Goal: Information Seeking & Learning: Compare options

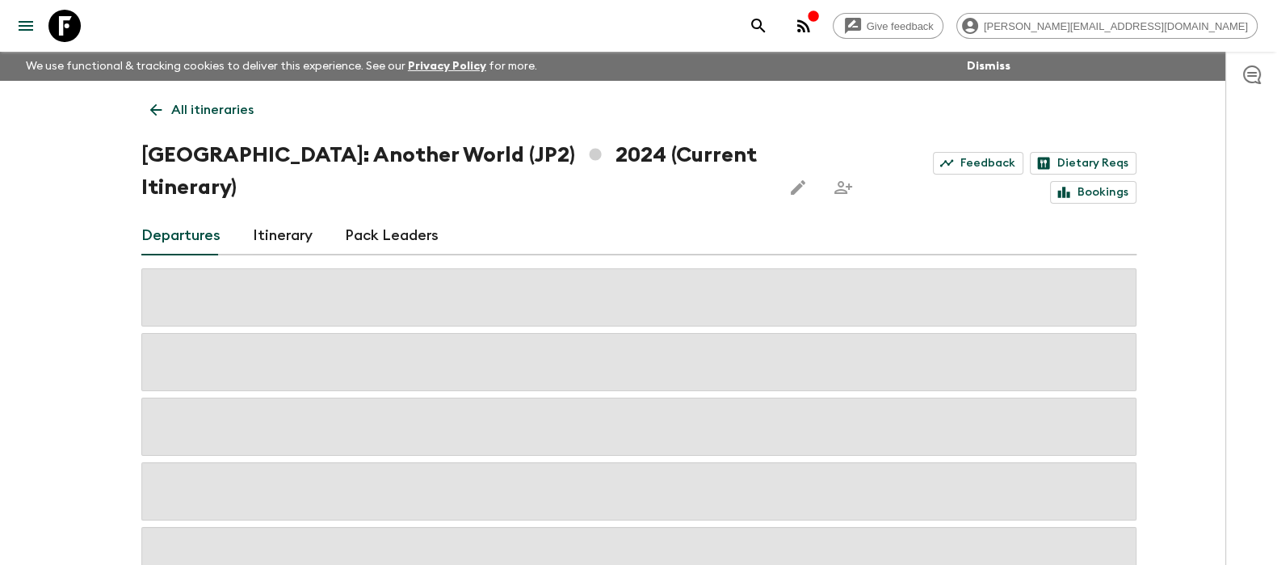
click at [65, 18] on icon at bounding box center [64, 26] width 32 height 32
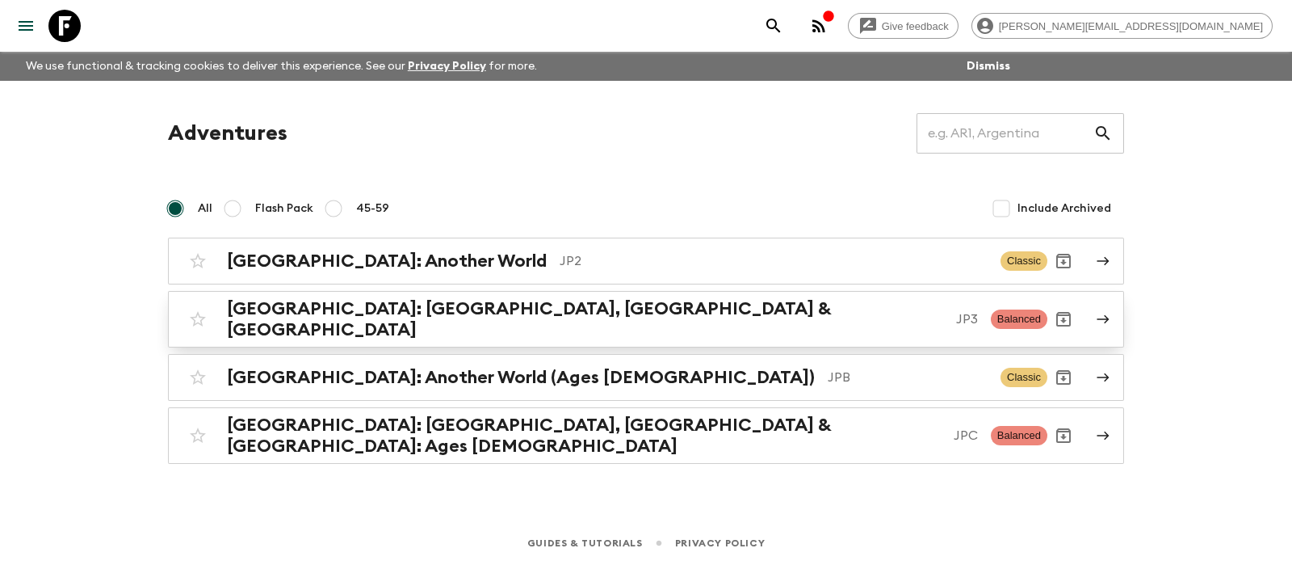
click at [708, 328] on div "[GEOGRAPHIC_DATA]: [GEOGRAPHIC_DATA], Kanazawa & [GEOGRAPHIC_DATA] JP3 Balanced" at bounding box center [615, 319] width 866 height 42
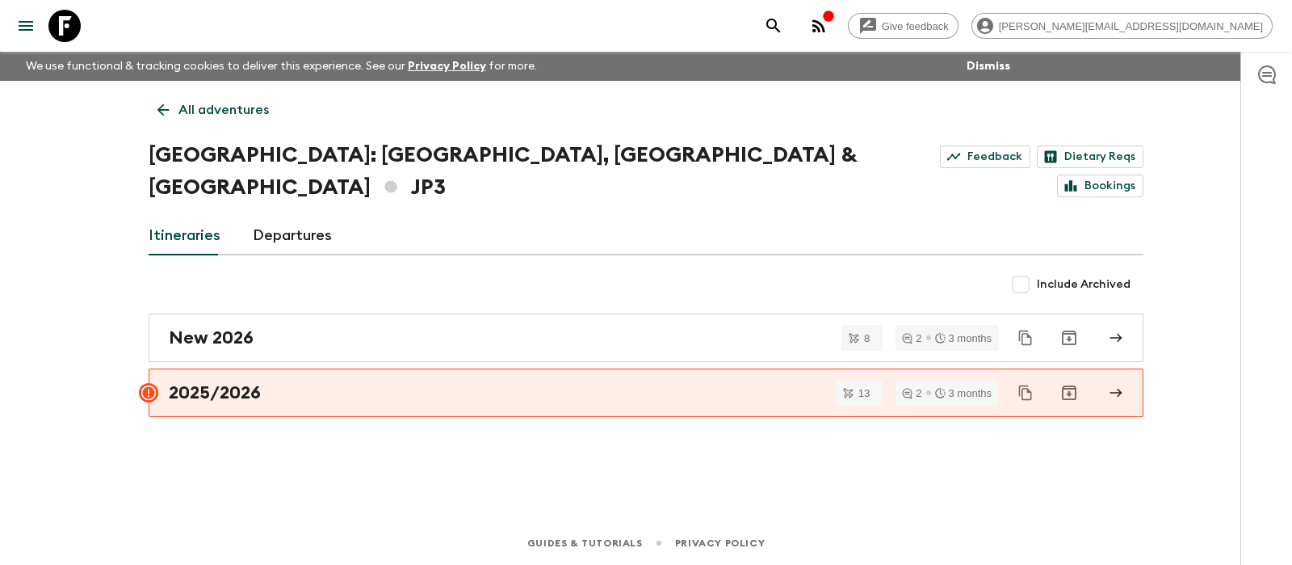
click at [266, 216] on link "Departures" at bounding box center [292, 235] width 79 height 39
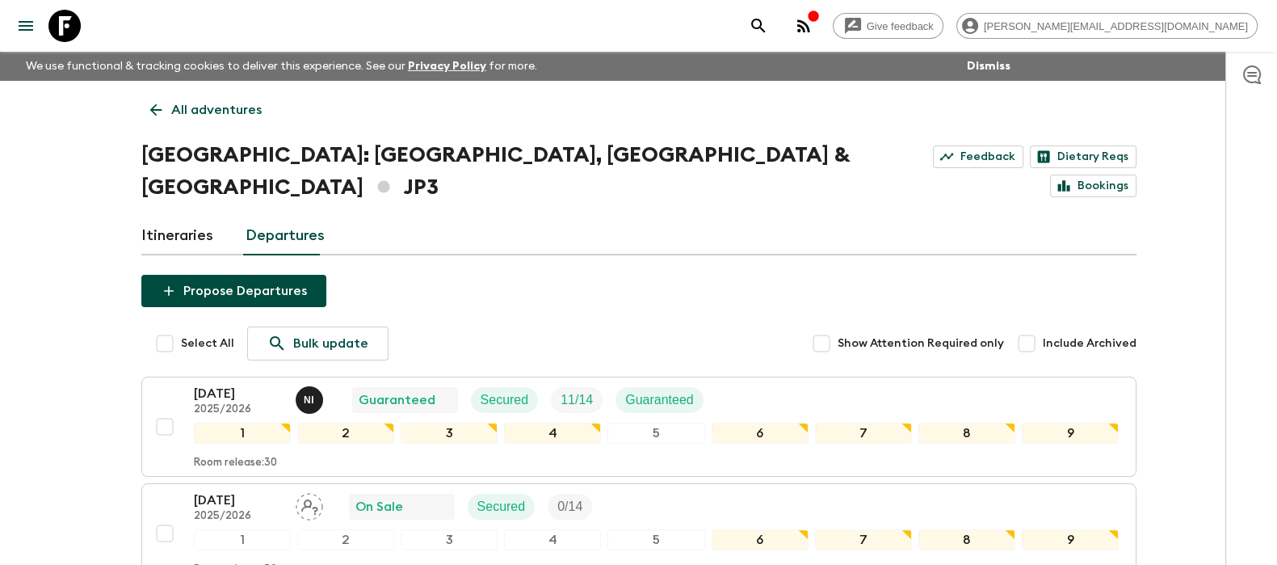
click at [59, 27] on icon at bounding box center [64, 26] width 32 height 32
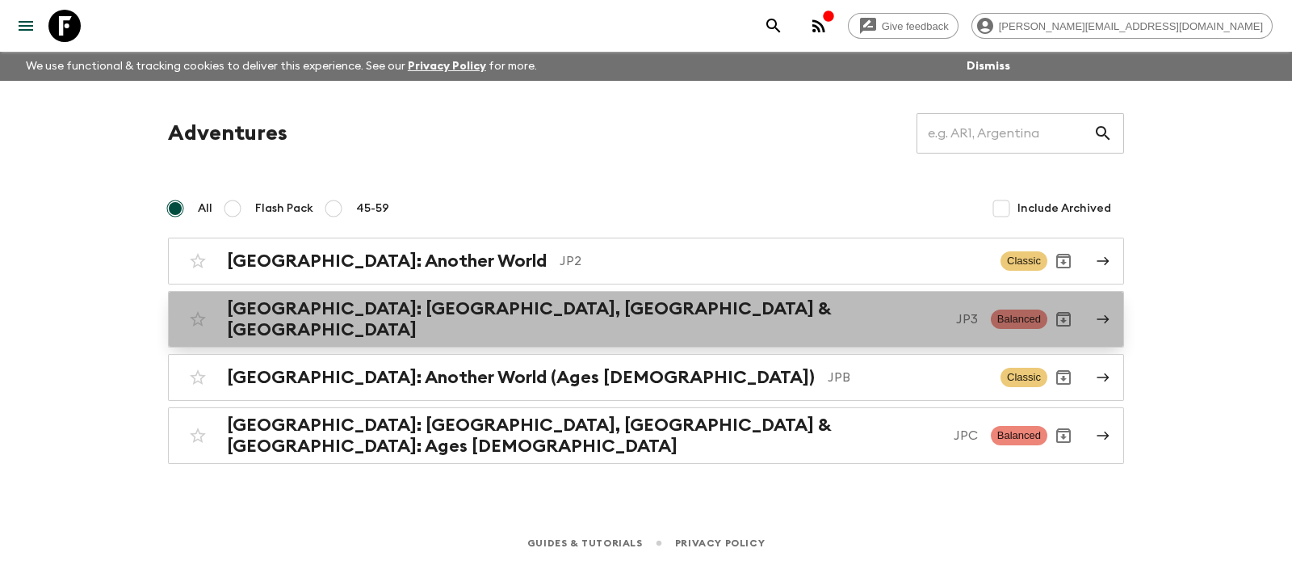
click at [351, 316] on h2 "[GEOGRAPHIC_DATA]: [GEOGRAPHIC_DATA], [GEOGRAPHIC_DATA] & [GEOGRAPHIC_DATA]" at bounding box center [585, 319] width 716 height 42
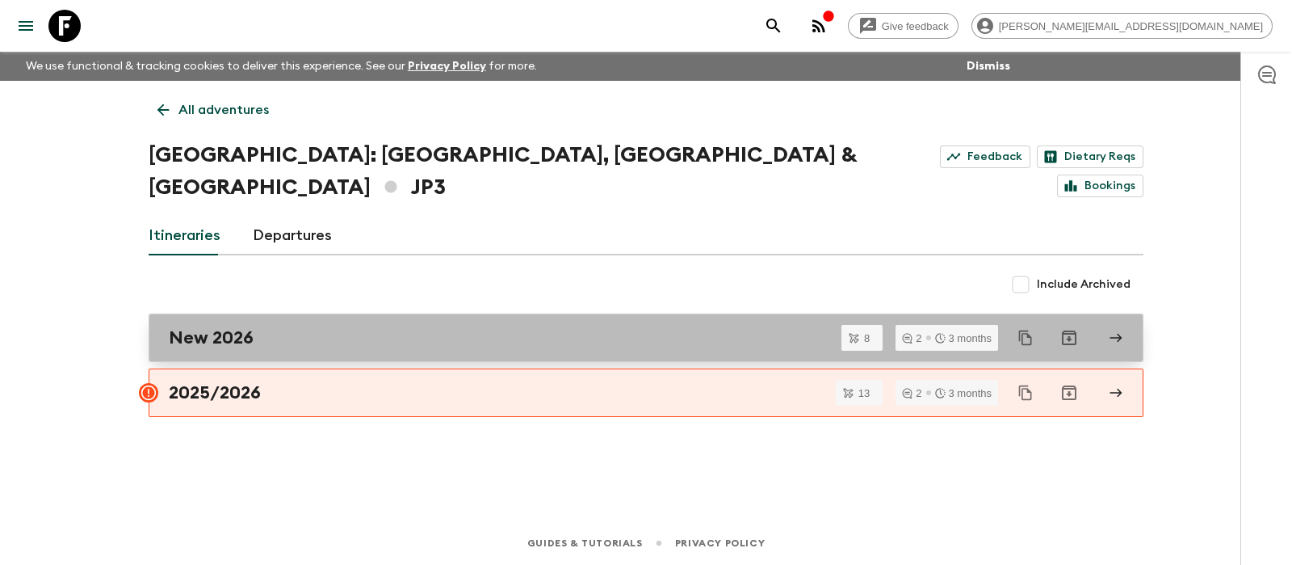
click at [375, 327] on div "New 2026" at bounding box center [631, 337] width 924 height 21
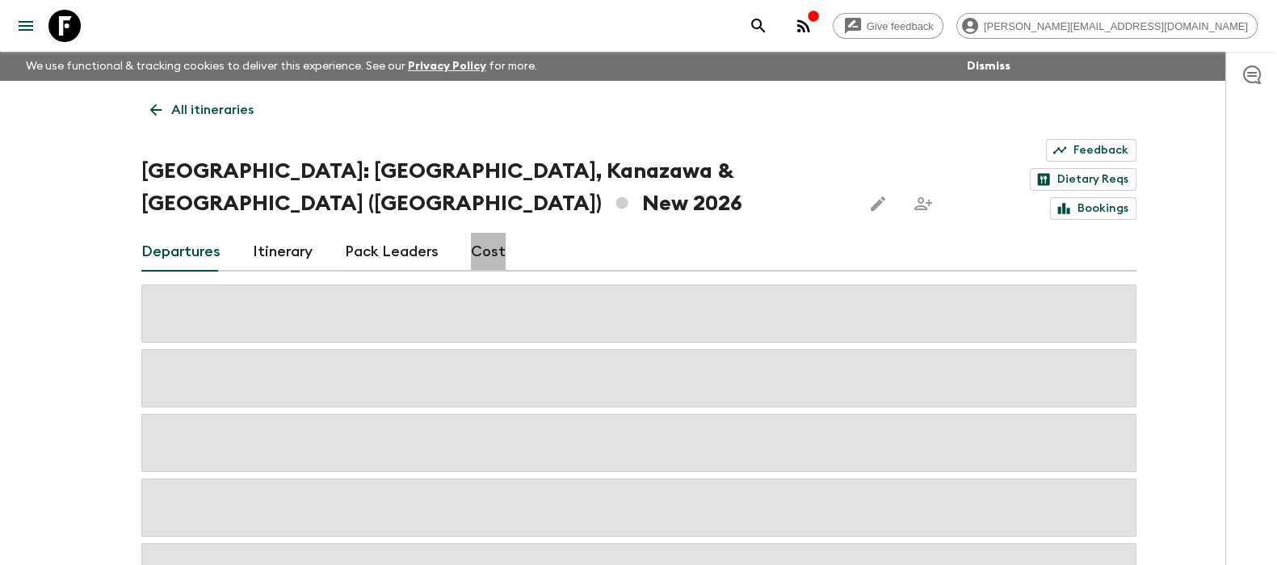
click at [494, 233] on link "Cost" at bounding box center [488, 252] width 35 height 39
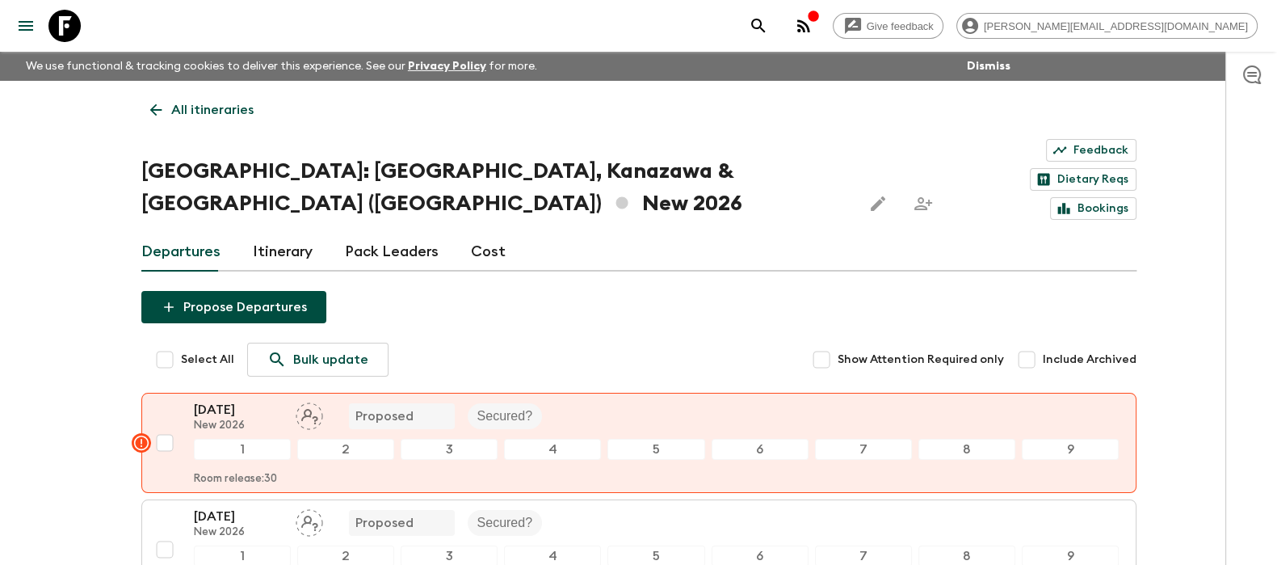
click at [272, 233] on link "Itinerary" at bounding box center [283, 252] width 60 height 39
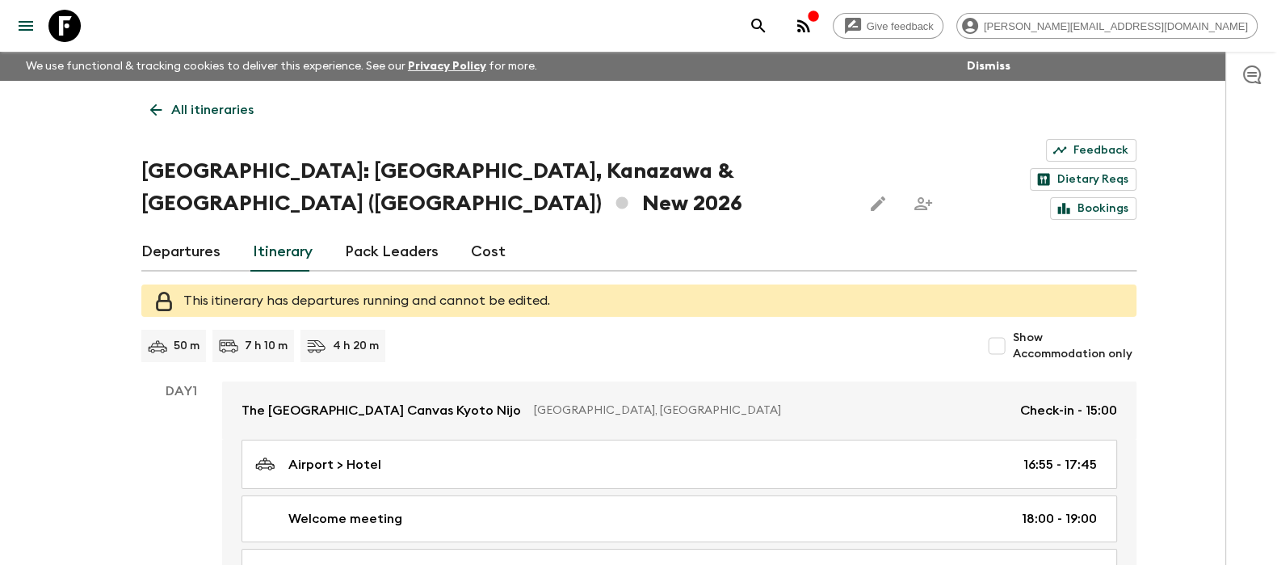
click at [384, 233] on link "Pack Leaders" at bounding box center [392, 252] width 94 height 39
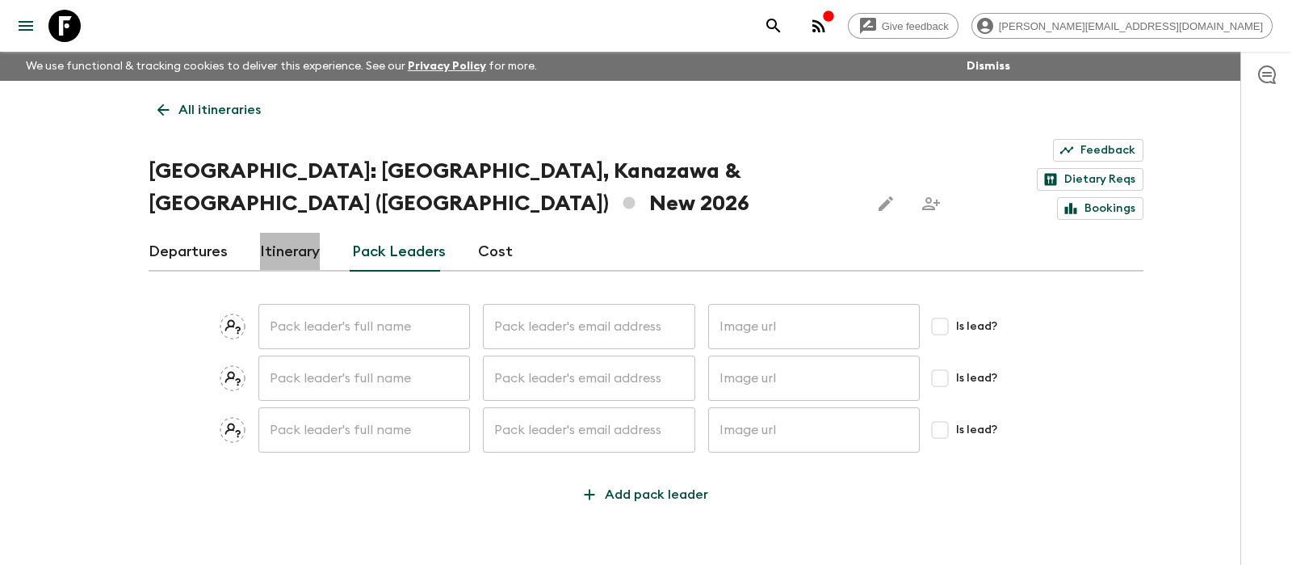
click at [315, 233] on link "Itinerary" at bounding box center [290, 252] width 60 height 39
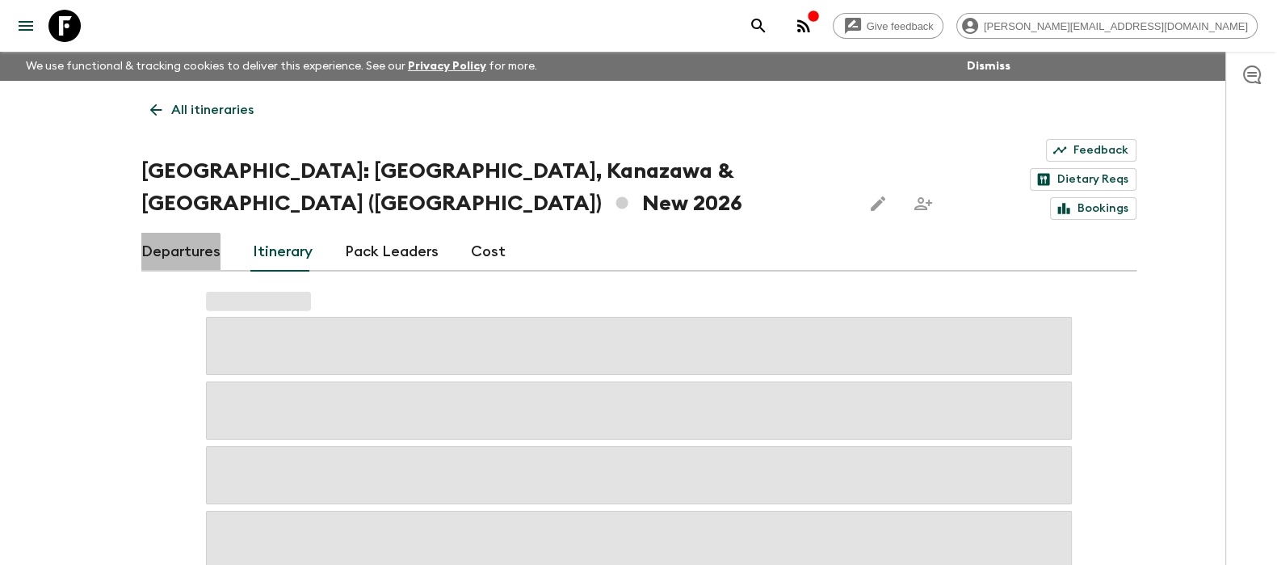
click at [160, 233] on link "Departures" at bounding box center [180, 252] width 79 height 39
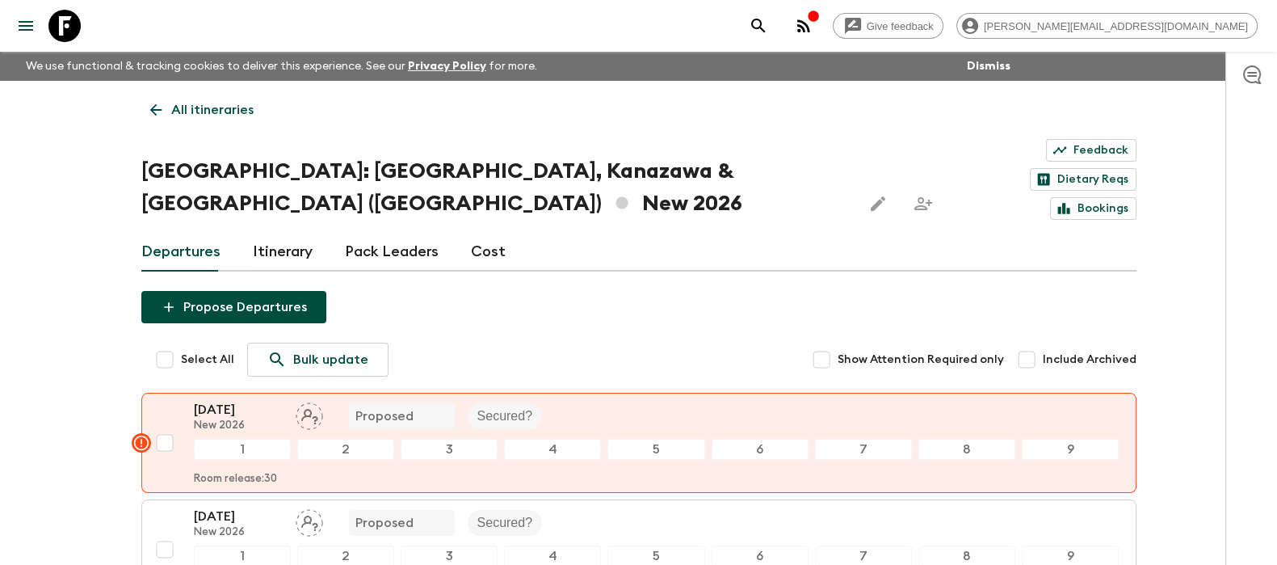
click at [74, 22] on icon at bounding box center [64, 26] width 32 height 32
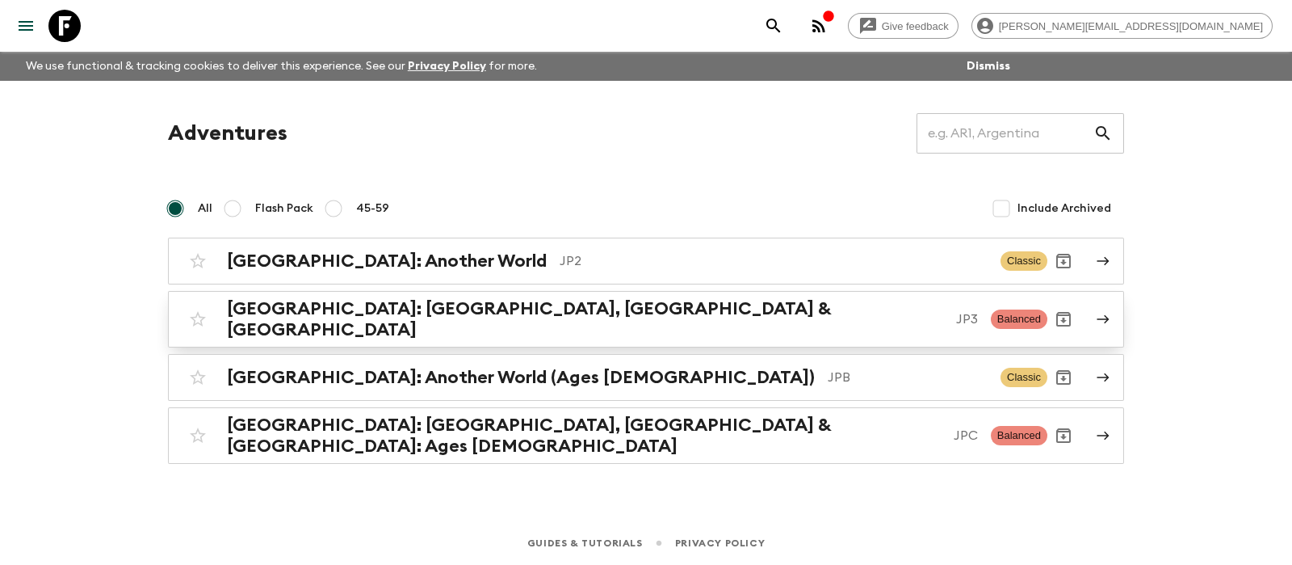
click at [552, 325] on div "[GEOGRAPHIC_DATA]: [GEOGRAPHIC_DATA], Kanazawa & [GEOGRAPHIC_DATA] JP3 Balanced" at bounding box center [615, 319] width 866 height 42
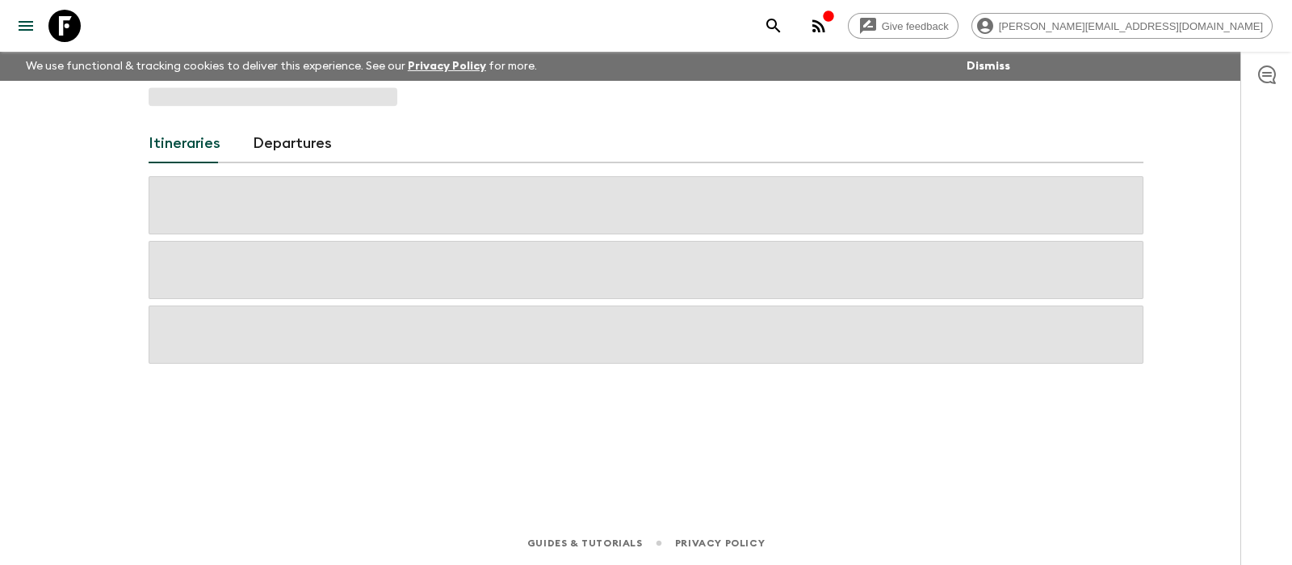
click at [65, 11] on icon at bounding box center [64, 26] width 32 height 32
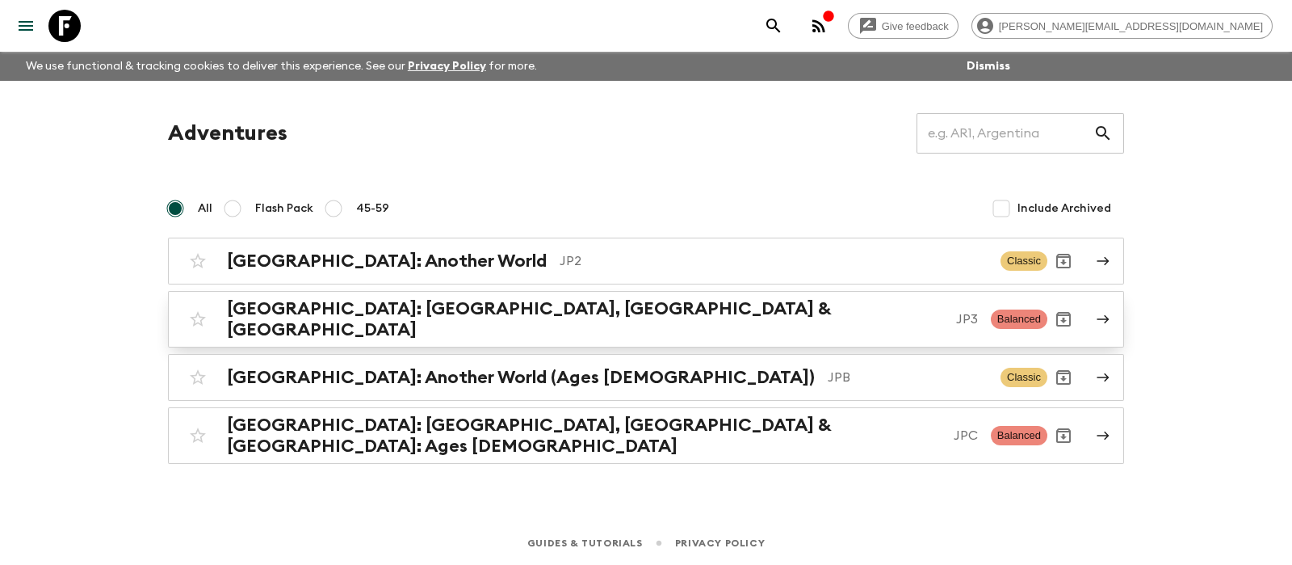
click at [956, 316] on p "JP3" at bounding box center [967, 318] width 22 height 19
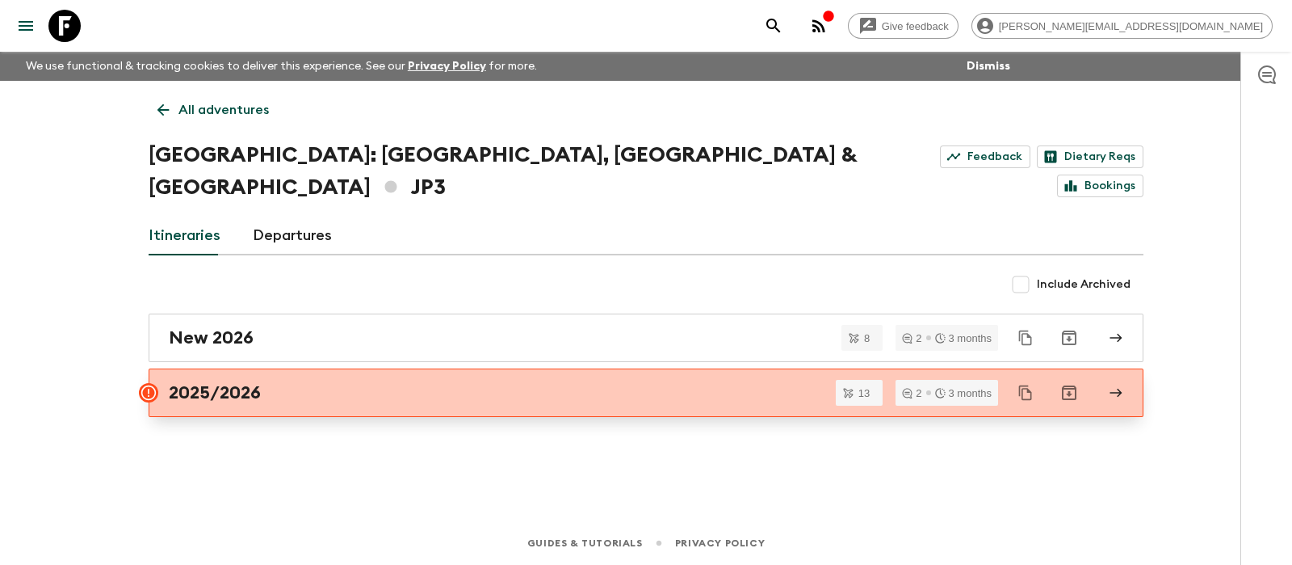
click at [530, 382] on div "2025/2026" at bounding box center [631, 392] width 924 height 21
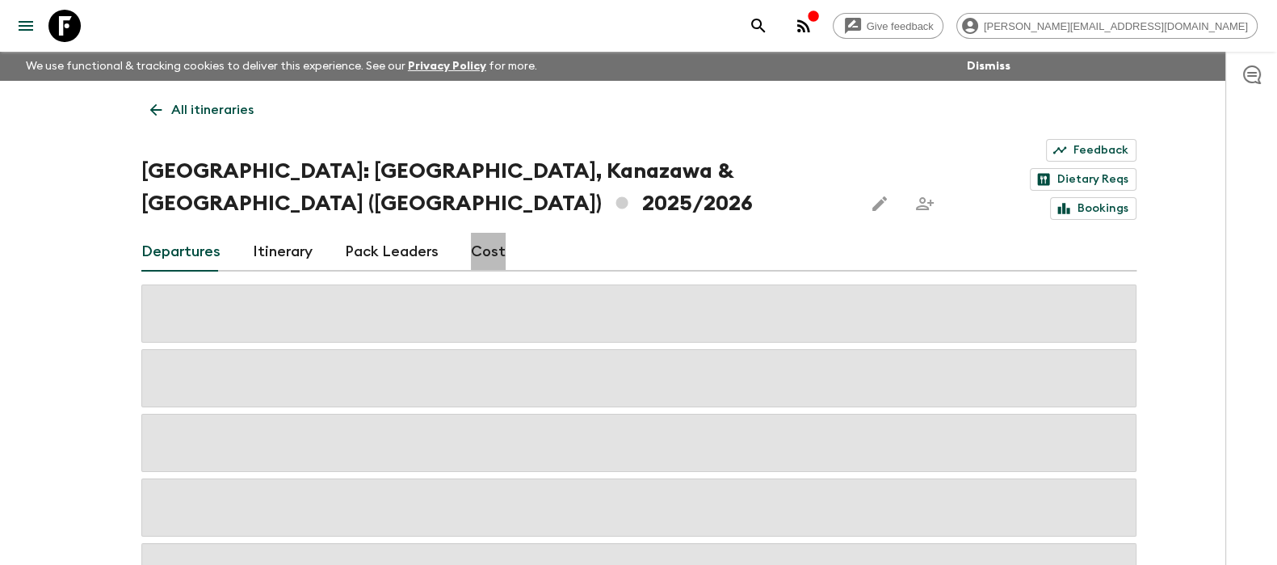
click at [493, 233] on link "Cost" at bounding box center [488, 252] width 35 height 39
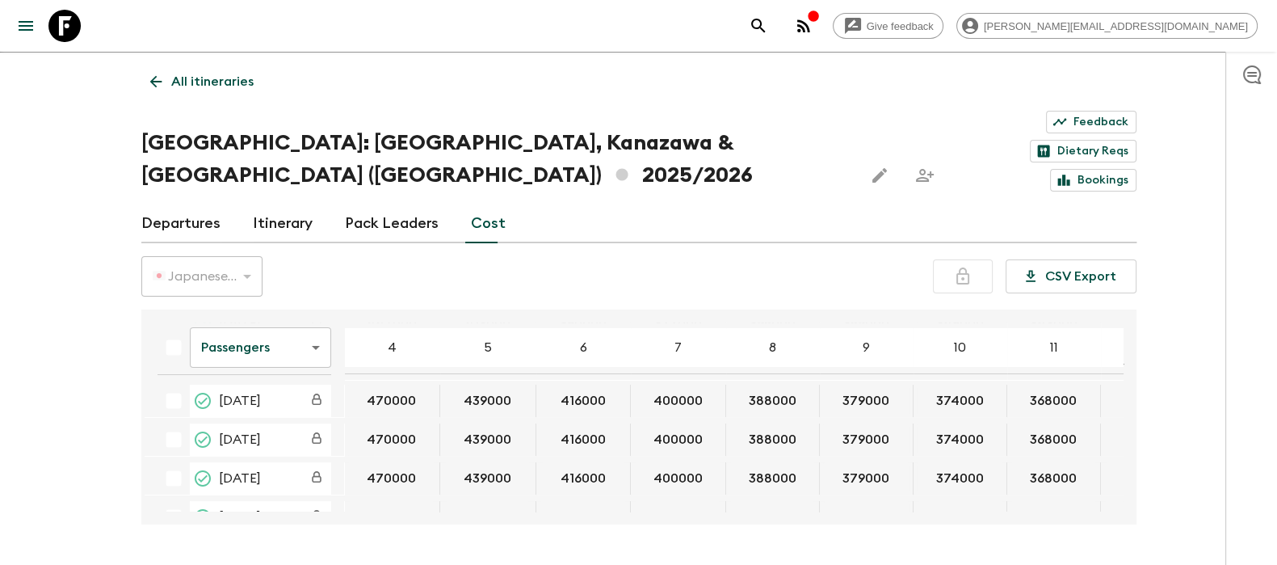
scroll to position [306, 0]
